Goal: Transaction & Acquisition: Download file/media

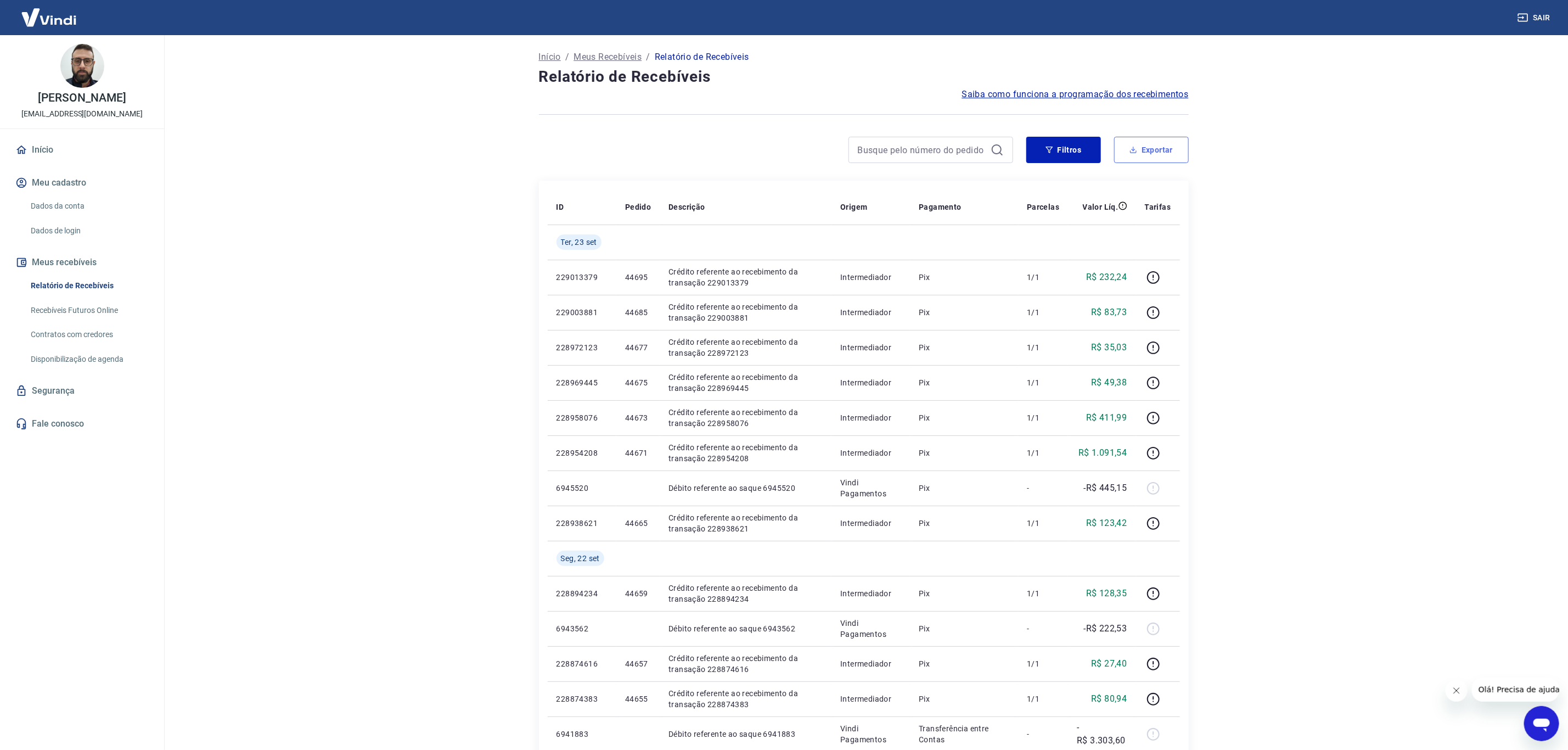
click at [1127, 137] on button "Exportar" at bounding box center [1152, 150] width 75 height 26
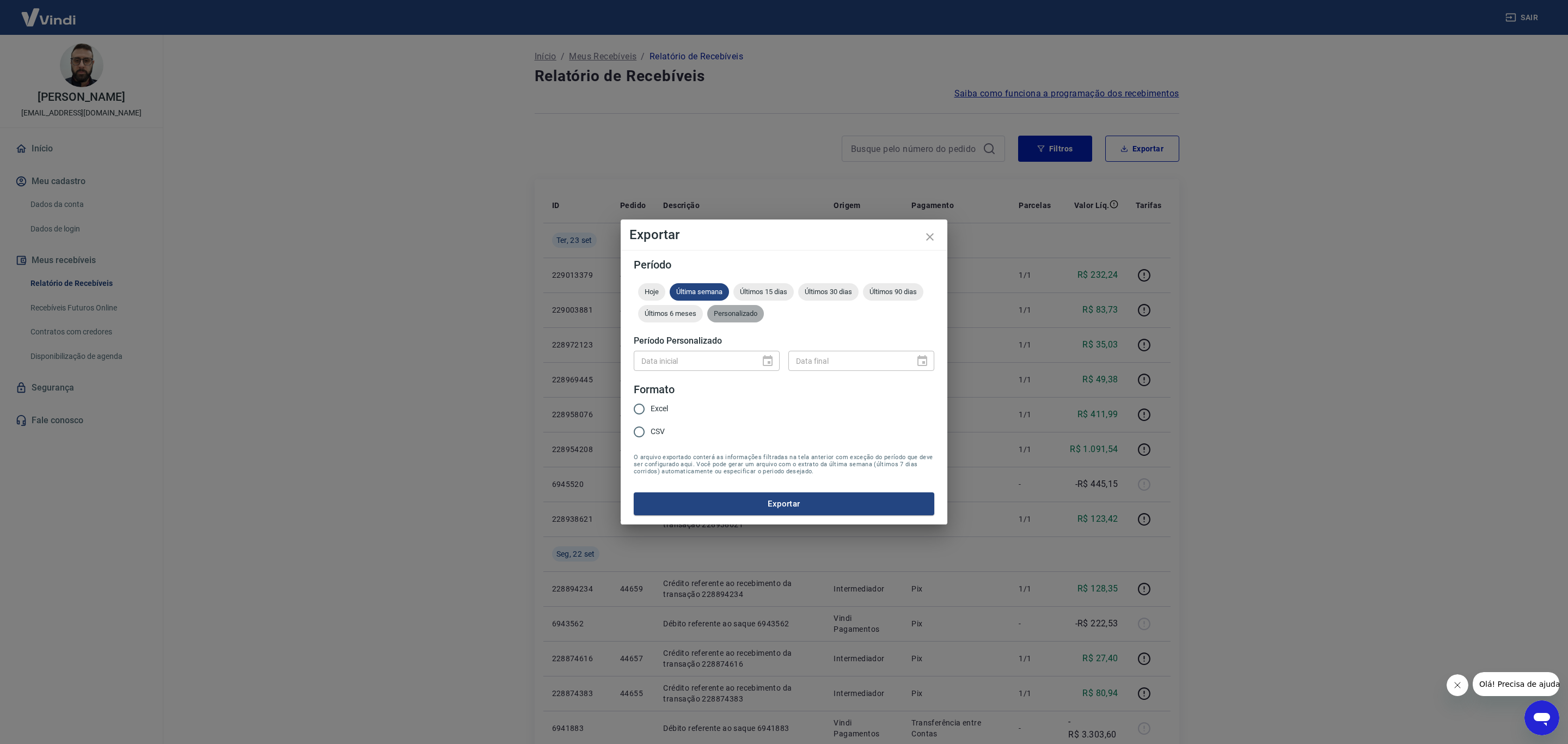
click at [745, 311] on span "Personalizado" at bounding box center [735, 313] width 57 height 8
click at [717, 361] on input "DD/MM/YYYY" at bounding box center [693, 360] width 119 height 20
type input "[DATE]"
click at [859, 364] on input "DD/MM/YYYY" at bounding box center [847, 360] width 119 height 20
type input "[DATE]"
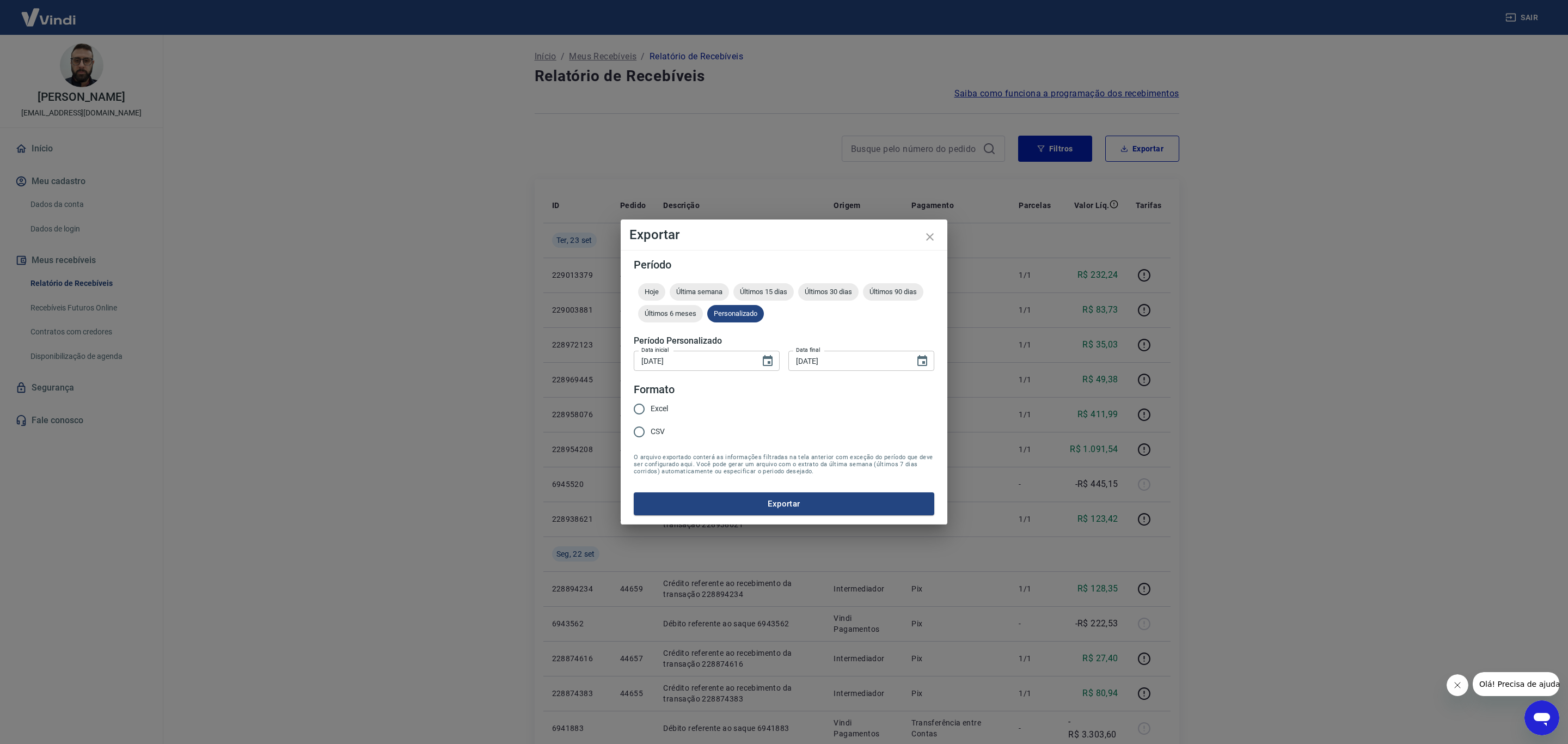
click at [884, 325] on div "Hoje Última semana Últimos 15 dias Últimos 30 dias Últimos 90 dias Últimos 6 me…" at bounding box center [784, 305] width 301 height 44
click at [668, 405] on div "Excel CSV" at bounding box center [655, 421] width 43 height 47
click at [659, 409] on span "Excel" at bounding box center [659, 409] width 18 height 12
click at [651, 409] on input "Excel" at bounding box center [639, 409] width 23 height 23
radio input "true"
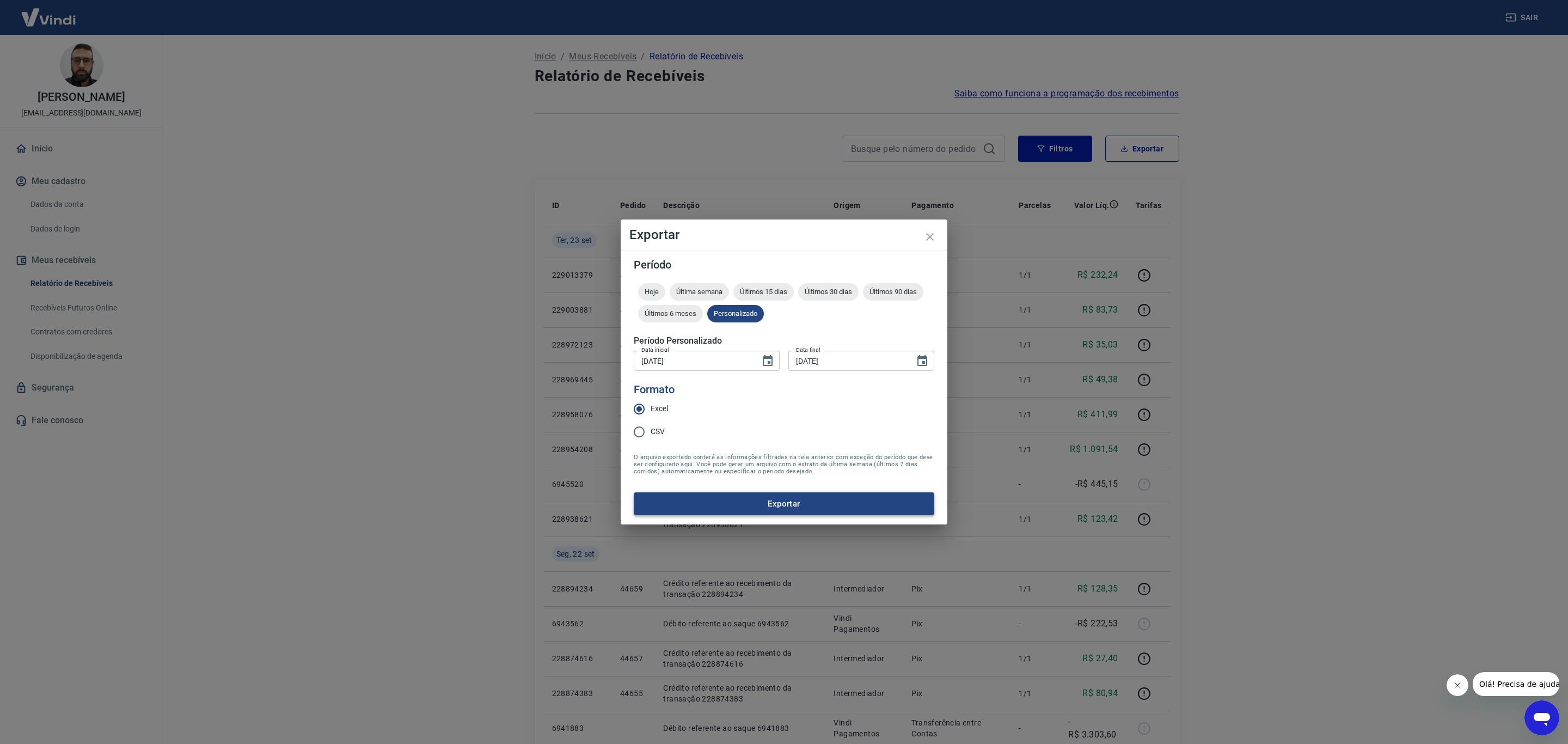
click at [678, 497] on button "Exportar" at bounding box center [784, 504] width 301 height 23
